Goal: Task Accomplishment & Management: Manage account settings

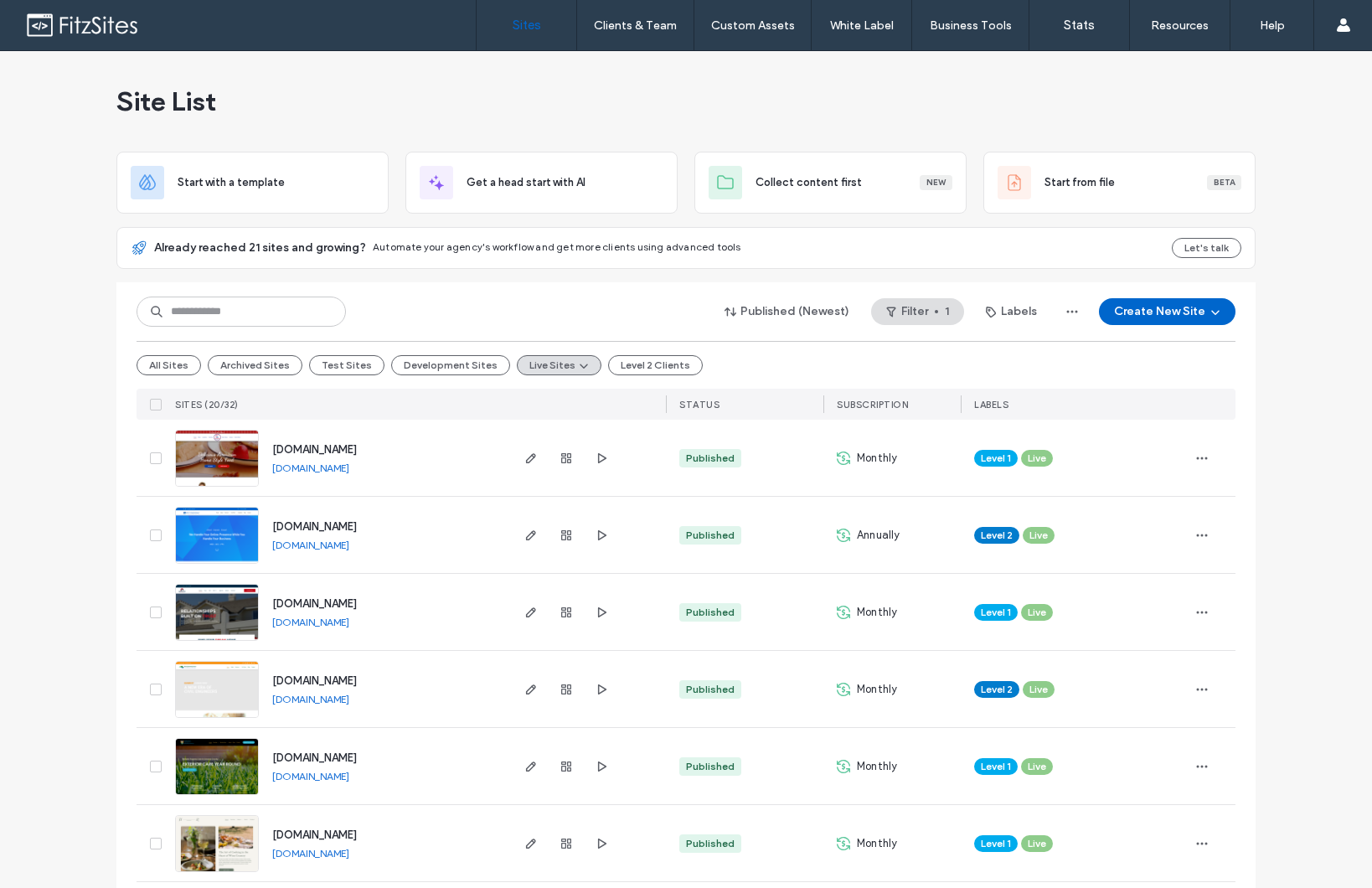
scroll to position [290, 0]
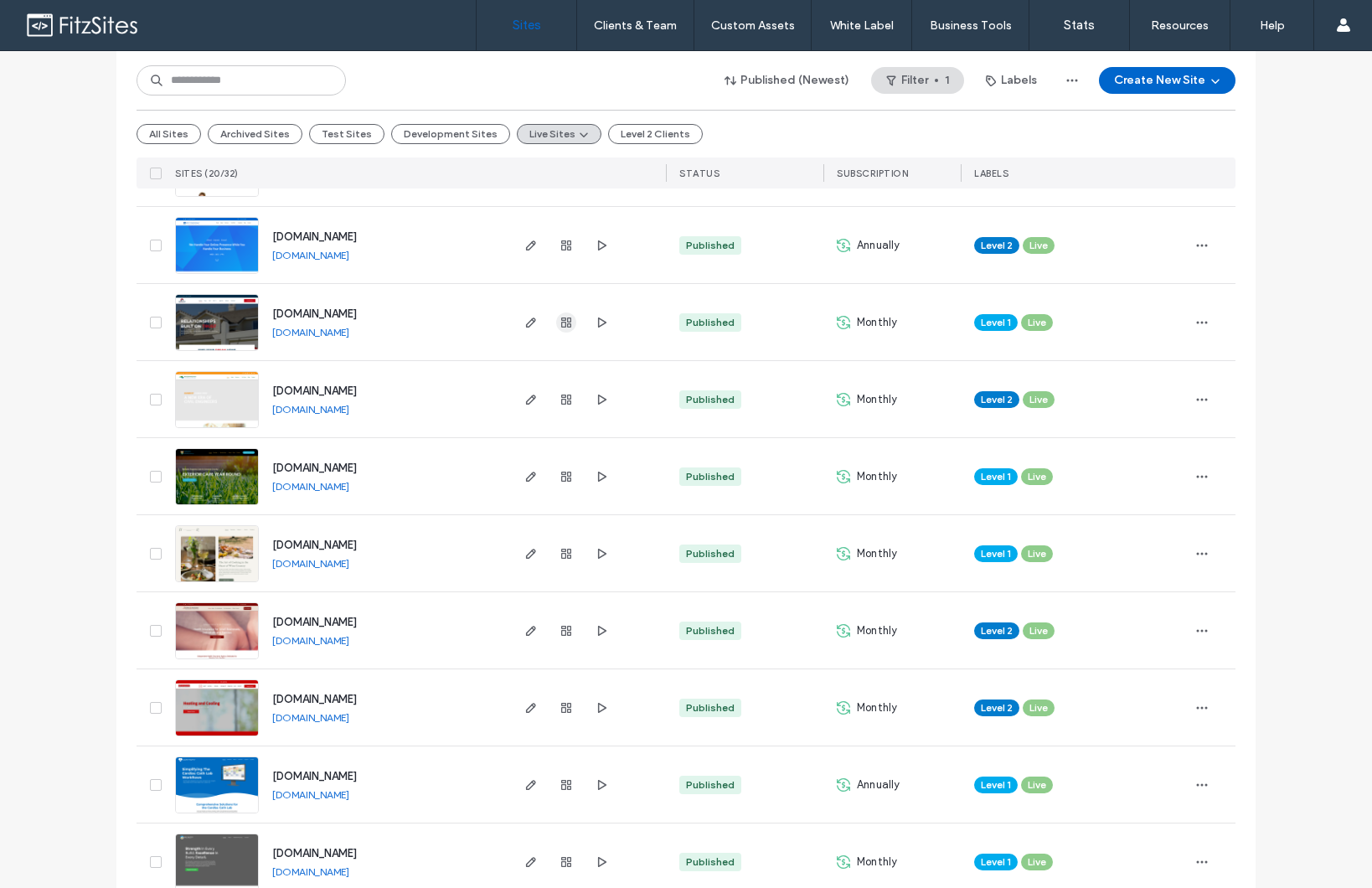
click at [560, 323] on icon "button" at bounding box center [566, 322] width 14 height 14
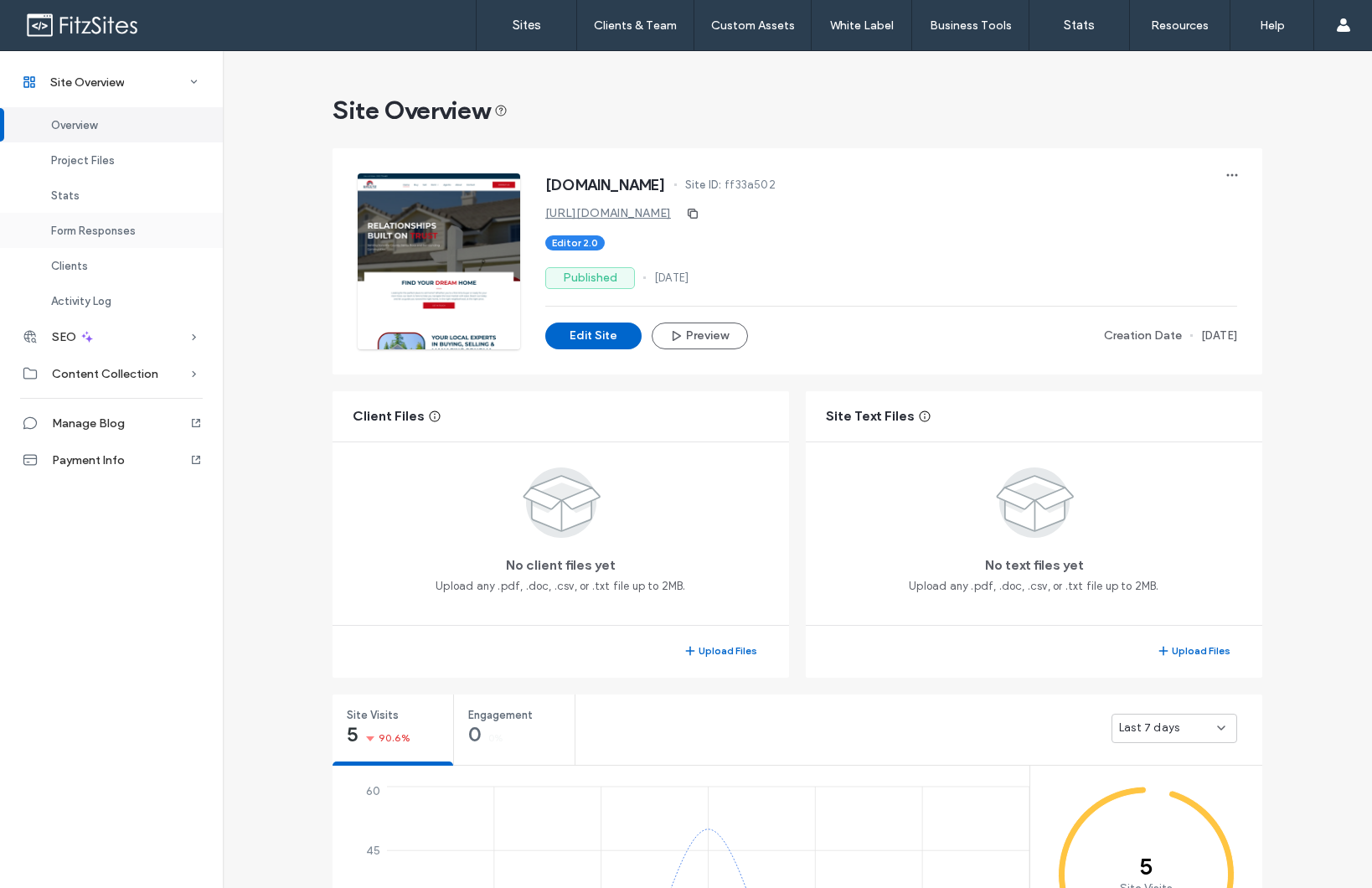
click at [87, 241] on div "Form Responses" at bounding box center [111, 230] width 223 height 35
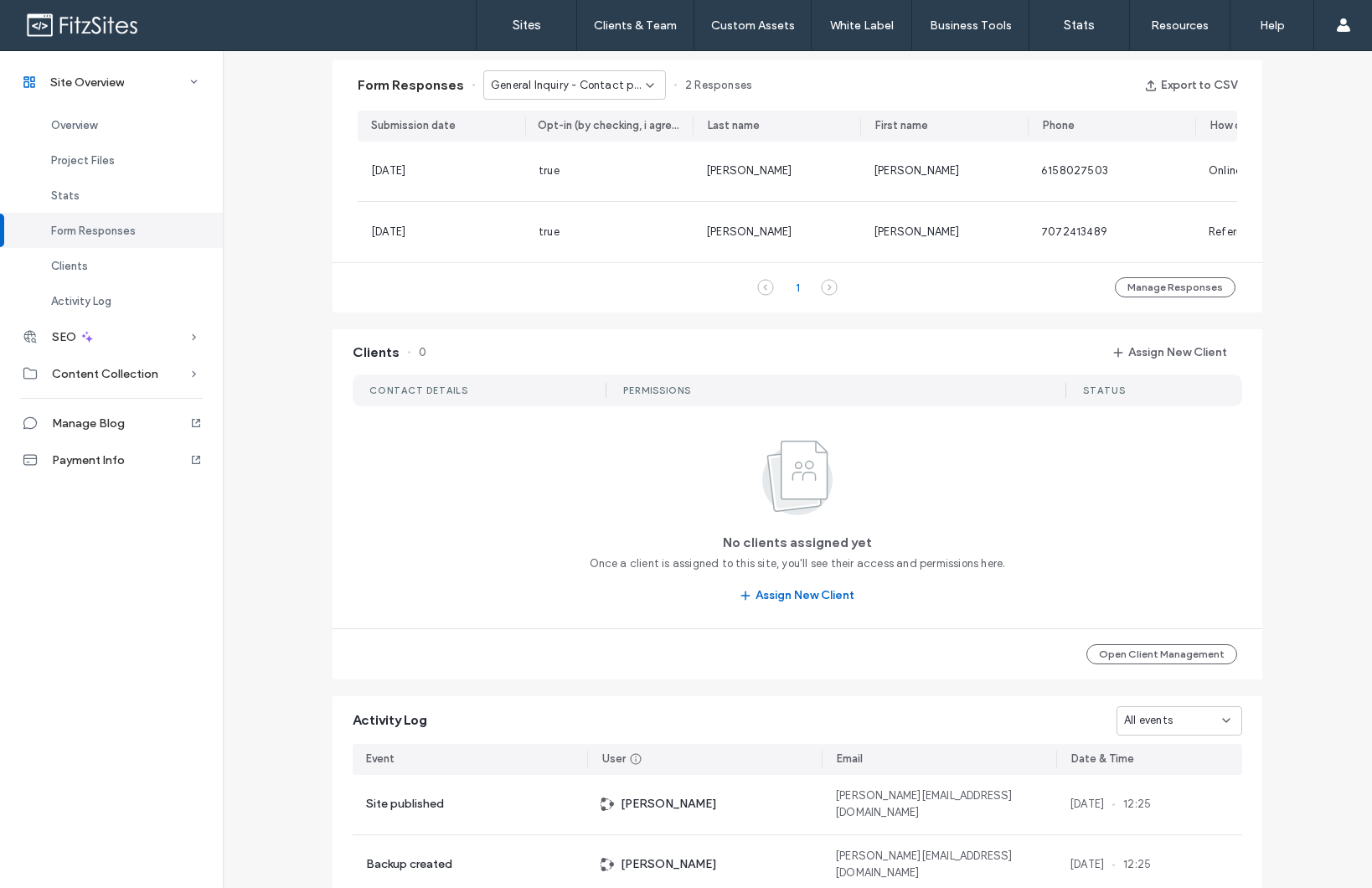
scroll to position [1084, 0]
click at [634, 91] on span "General Inquiry - Contact page" at bounding box center [568, 84] width 155 height 17
click at [624, 126] on div "General Inquiry - Contact page" at bounding box center [566, 113] width 181 height 29
click at [611, 88] on span "General Inquiry - Contact page" at bounding box center [568, 84] width 155 height 17
click at [606, 129] on div "Repair Request - Tenant Request Service page" at bounding box center [566, 143] width 181 height 29
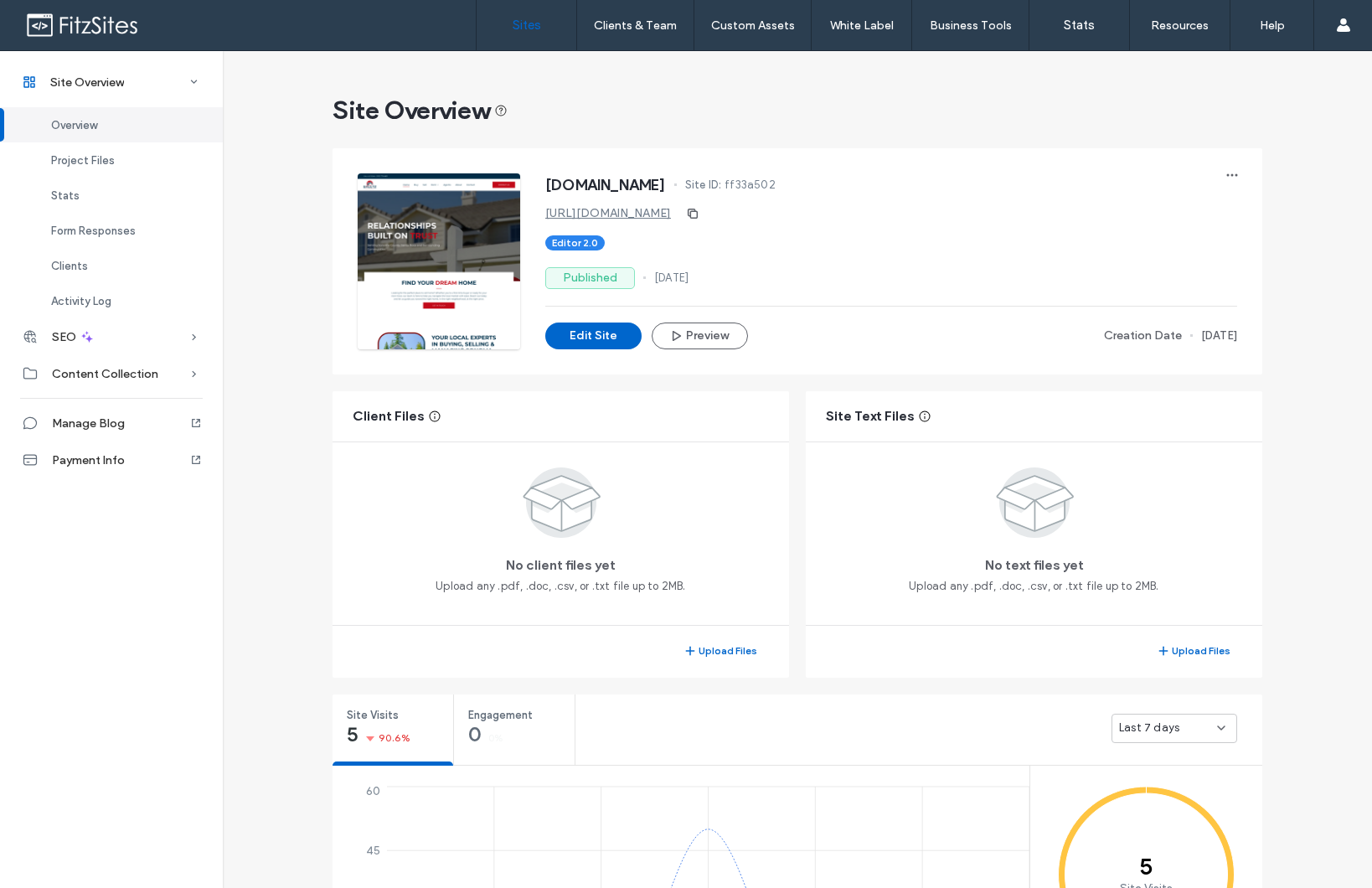
click at [546, 45] on link "Sites" at bounding box center [527, 25] width 99 height 51
